Goal: Find specific page/section: Find specific page/section

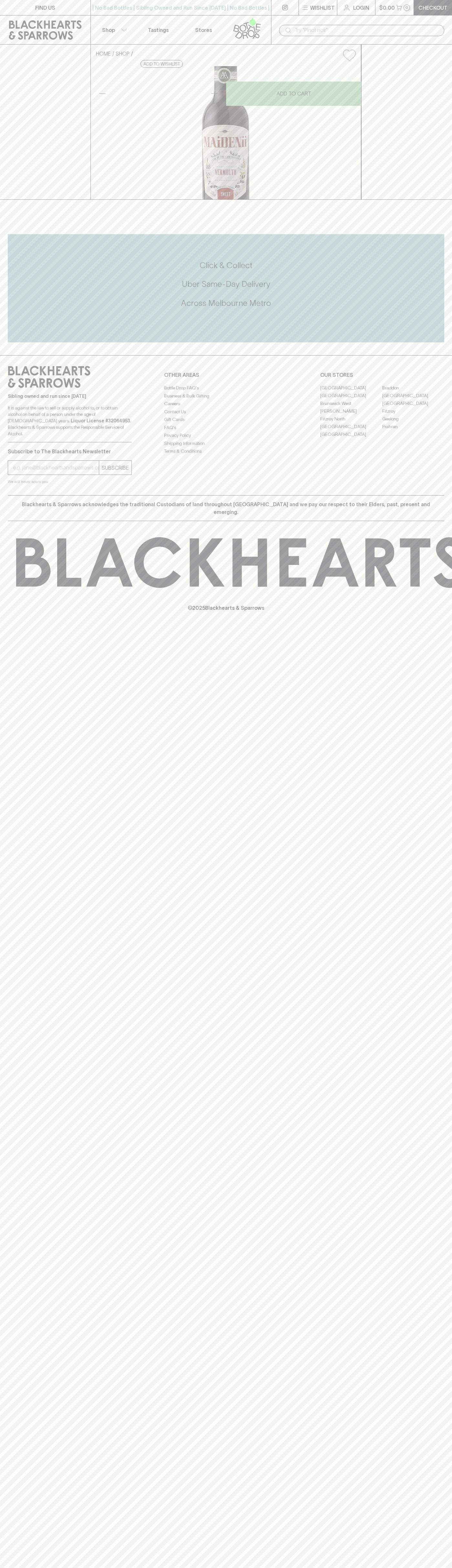
click at [351, 430] on link "[GEOGRAPHIC_DATA]" at bounding box center [351, 426] width 62 height 8
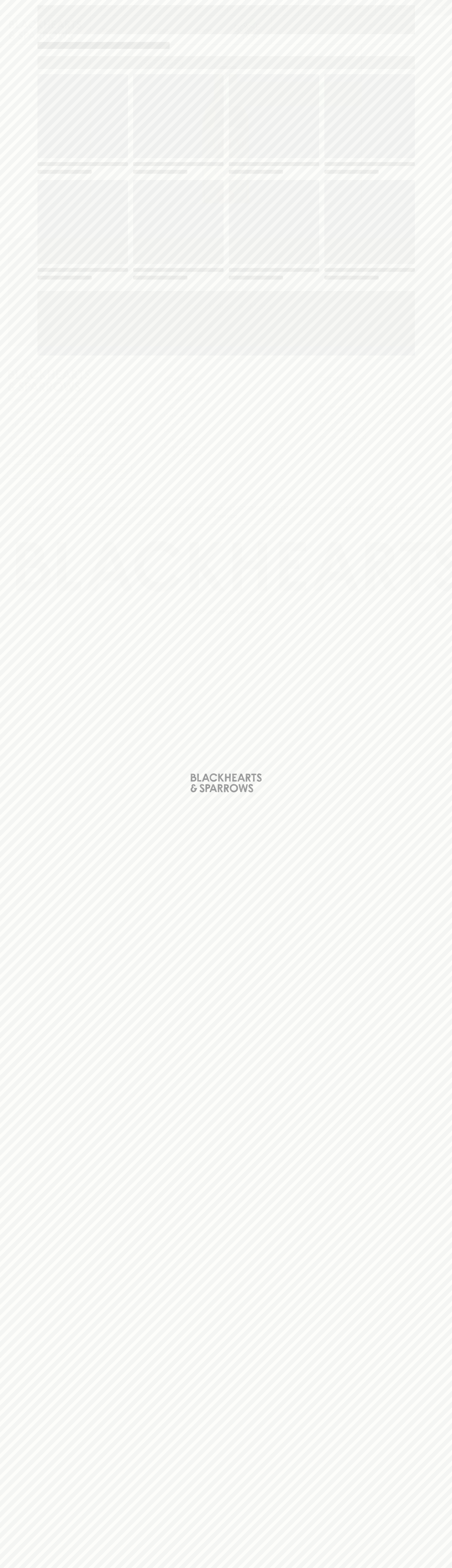
click at [307, 217] on span "Loading" at bounding box center [274, 222] width 90 height 84
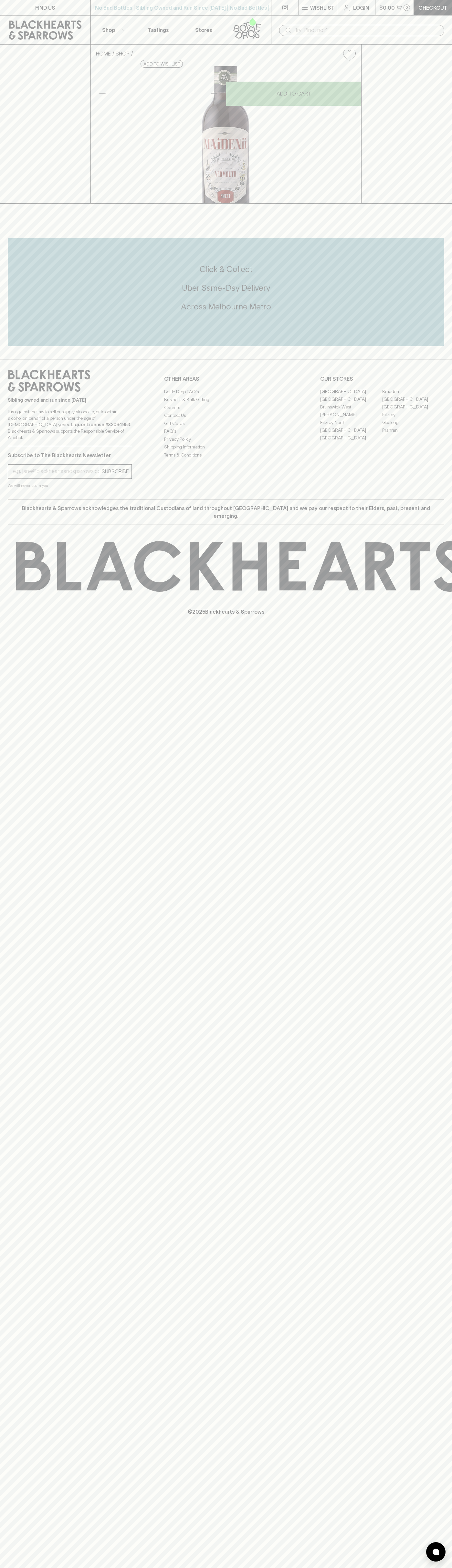
click at [118, 13] on div "| No Bad Bottles | Sibling Owned and Run Since 2006 | No Bad Bottles | Sibling …" at bounding box center [180, 7] width 181 height 15
click at [438, 1109] on div "FIND US | No Bad Bottles | Sibling Owned and Run Since 2006 | No Bad Bottles | …" at bounding box center [226, 784] width 452 height 1568
click at [66, 1567] on html "FIND US | No Bad Bottles | Sibling Owned and Run Since 2006 | No Bad Bottles | …" at bounding box center [226, 784] width 452 height 1568
click at [18, 49] on div "HOME SHOP Maidenii Sweet Vermouth (Half Bottle) $32.00 Add to wishlist No Furth…" at bounding box center [226, 124] width 452 height 159
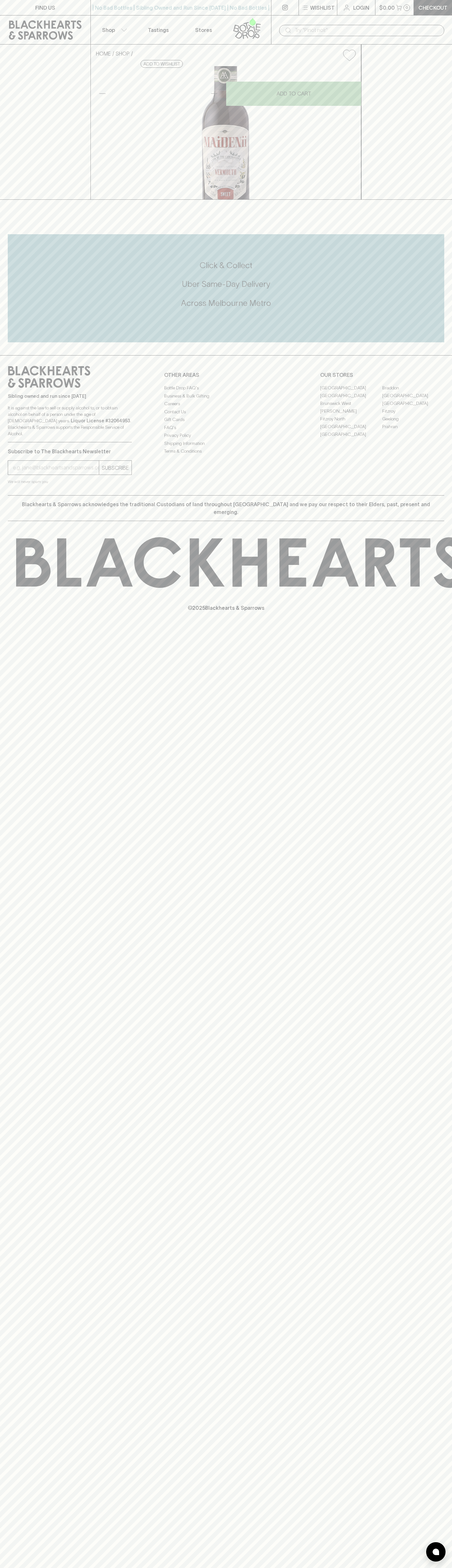
click at [351, 430] on link "[GEOGRAPHIC_DATA]" at bounding box center [351, 426] width 62 height 8
